Goal: Find specific page/section

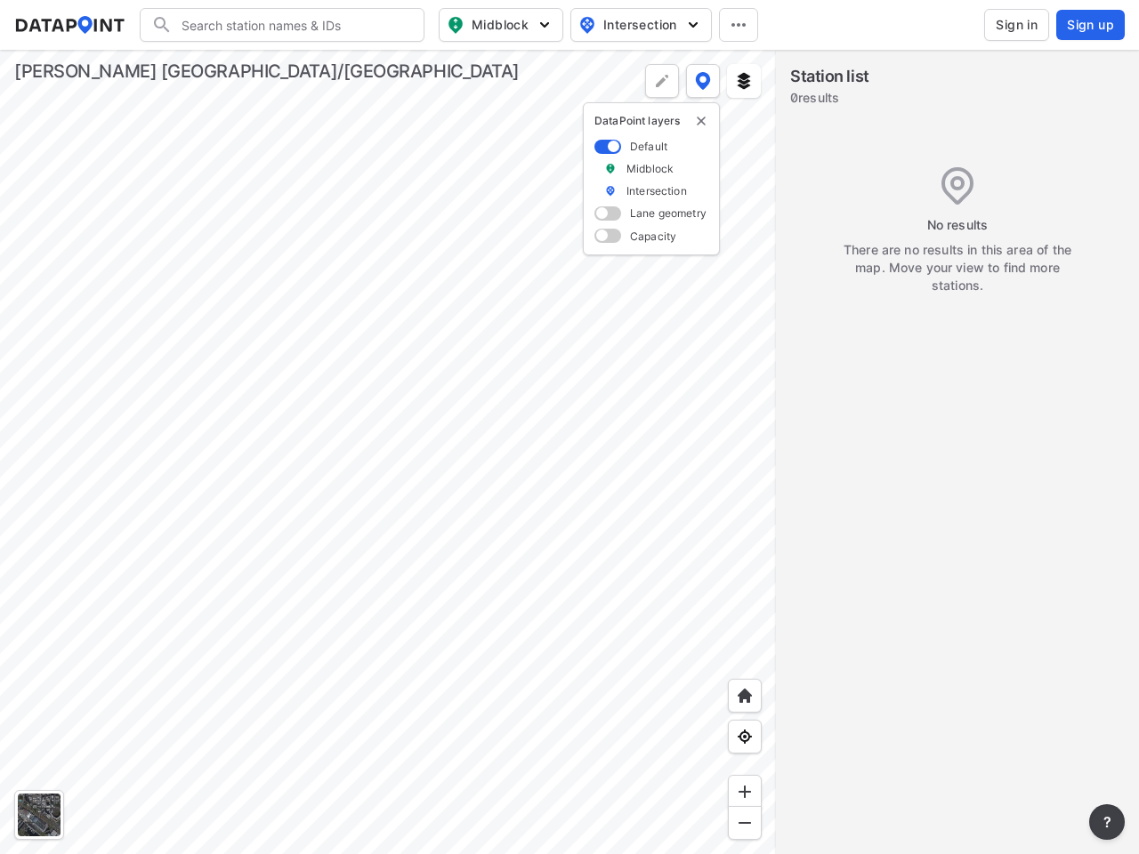
click at [293, 25] on input "Search" at bounding box center [293, 25] width 240 height 28
click at [501, 25] on span "Midblock" at bounding box center [499, 24] width 105 height 21
click at [641, 25] on span "Intersection" at bounding box center [639, 24] width 122 height 21
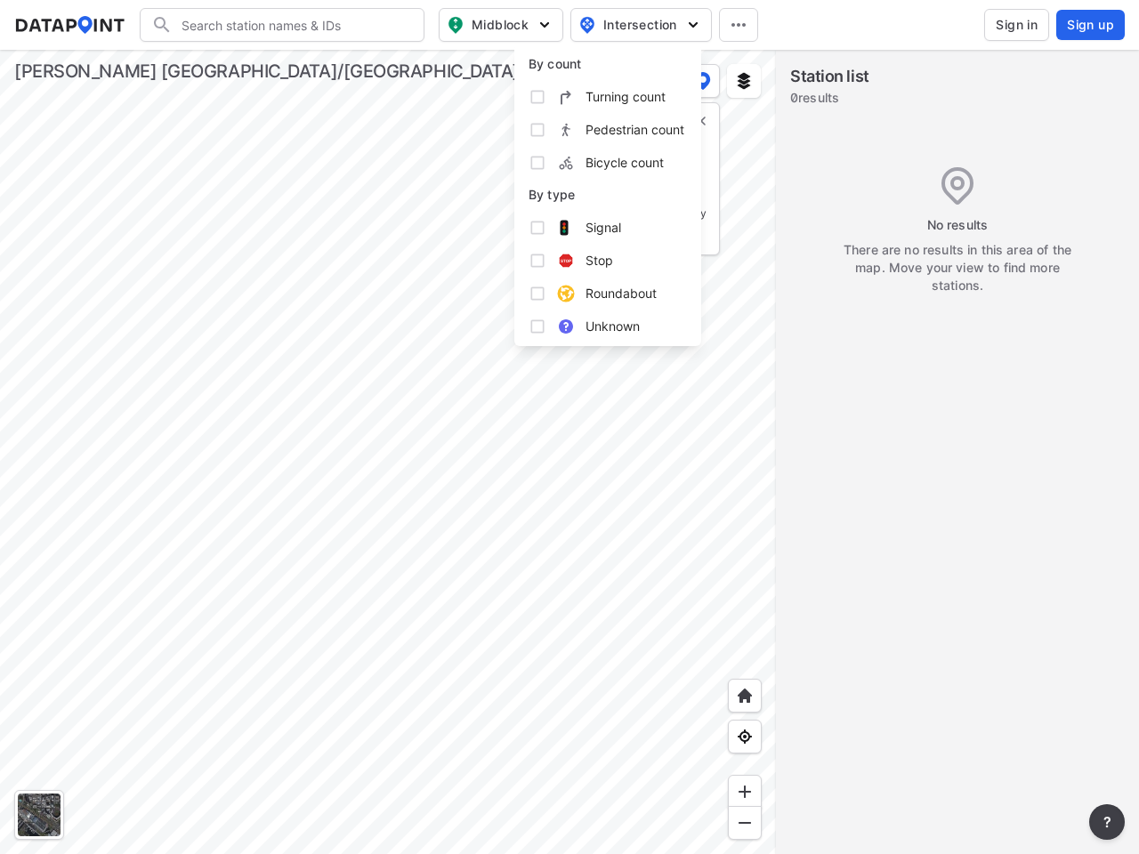
click at [738, 25] on icon at bounding box center [738, 25] width 14 height 4
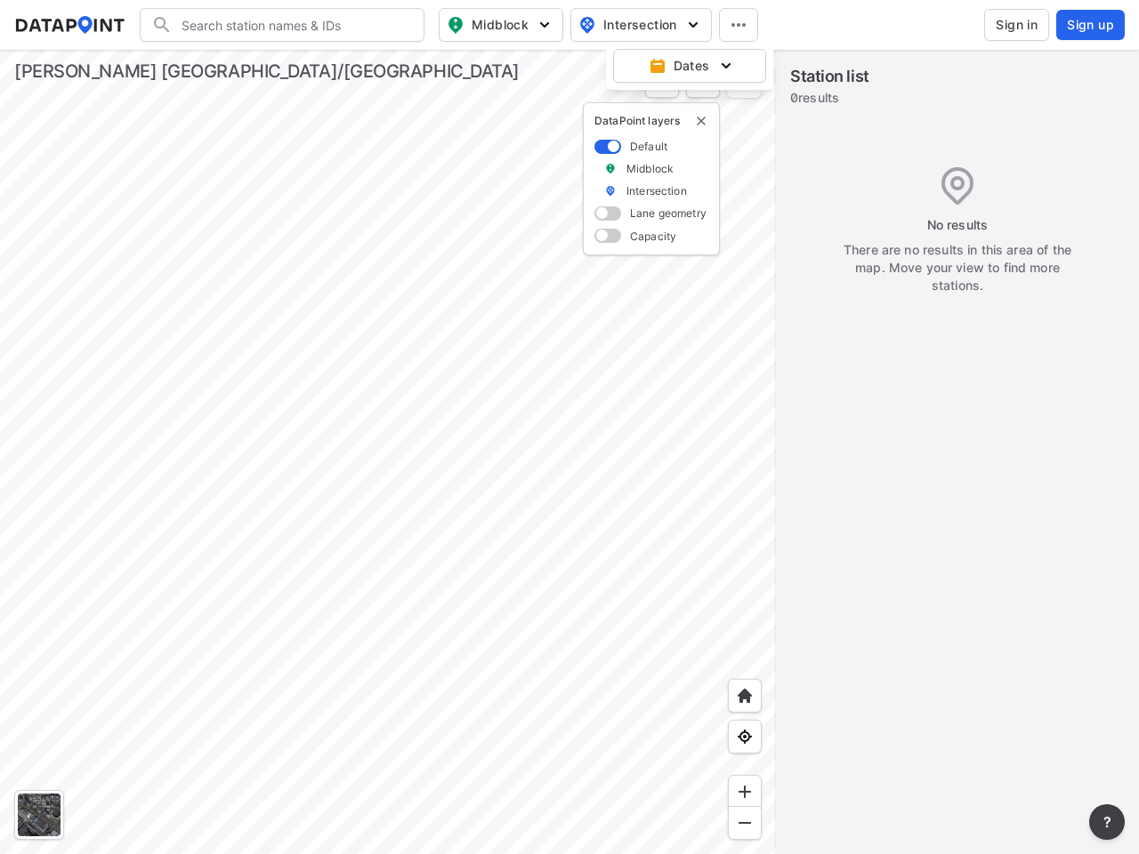
click at [701, 121] on img "delete" at bounding box center [701, 121] width 14 height 14
click at [39, 815] on div at bounding box center [39, 815] width 43 height 43
